Goal: Task Accomplishment & Management: Manage account settings

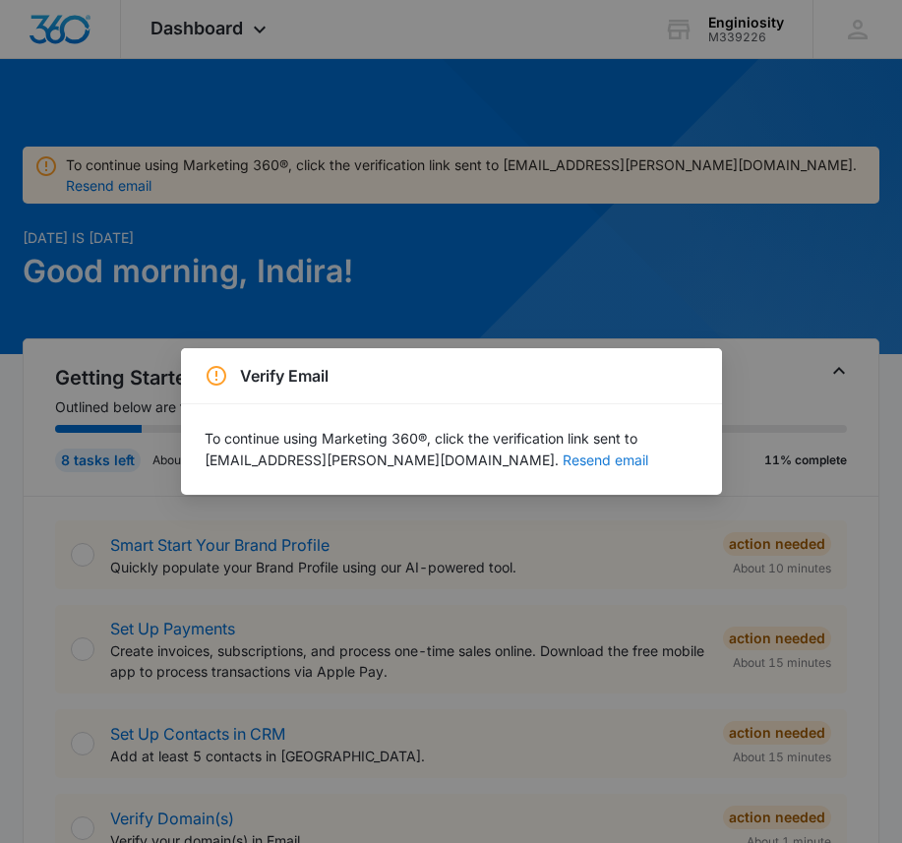
click at [563, 462] on button "Resend email" at bounding box center [606, 461] width 86 height 14
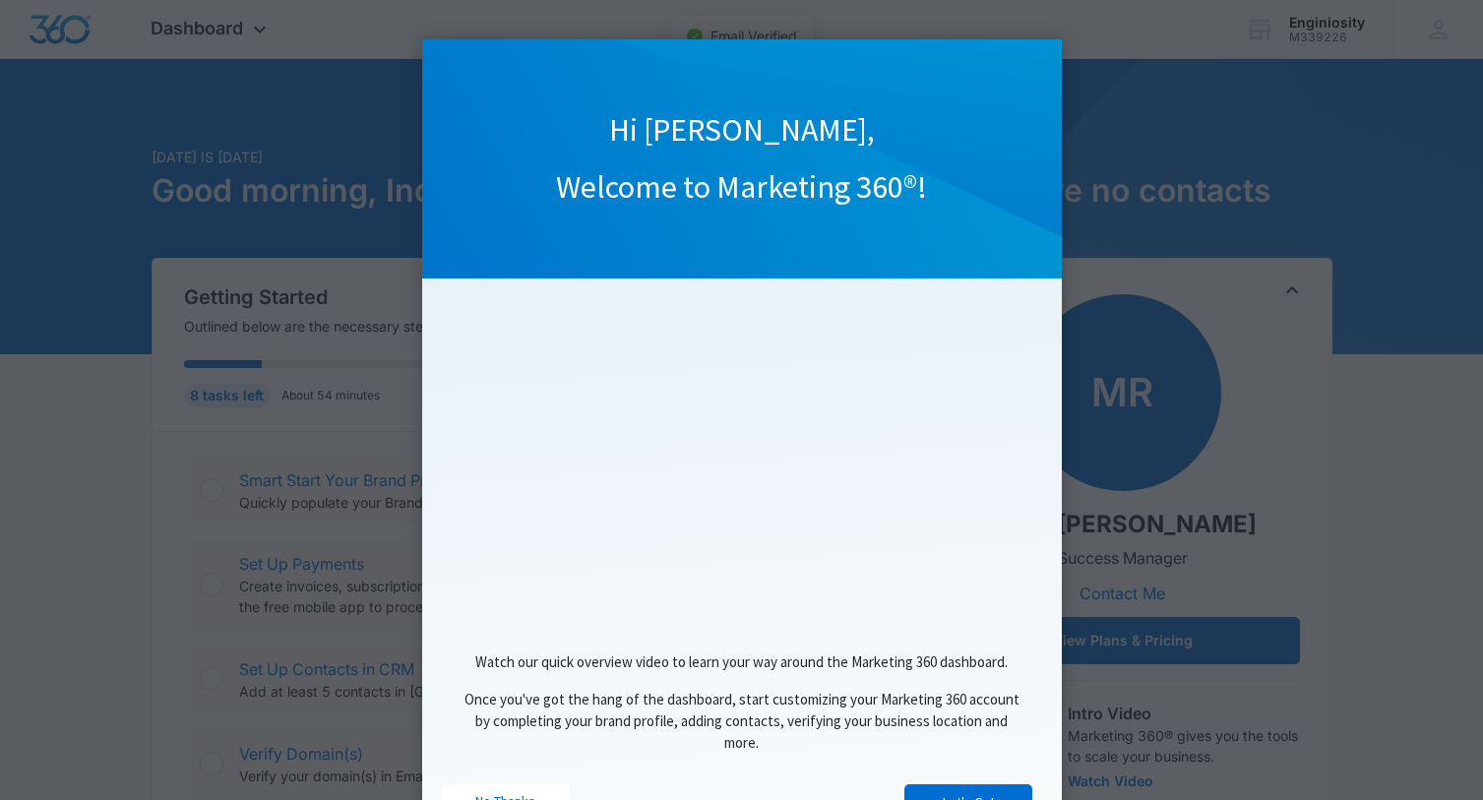
scroll to position [92, 0]
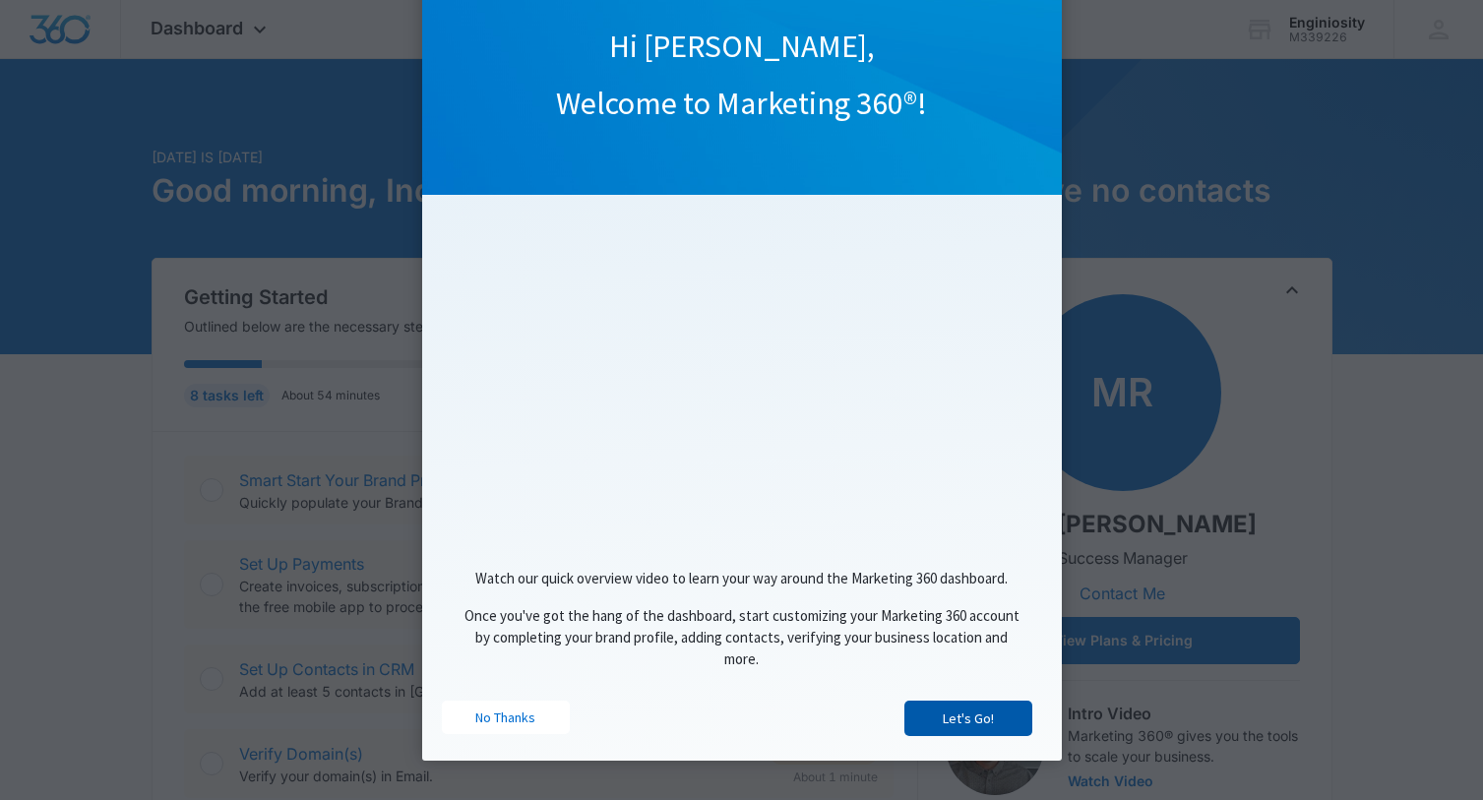
click at [947, 722] on link "Let's Go!" at bounding box center [968, 718] width 128 height 35
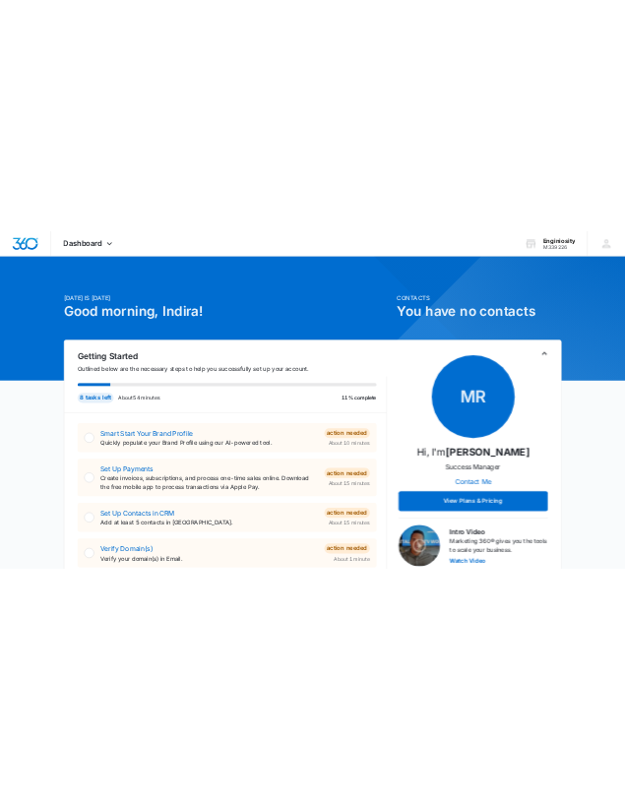
scroll to position [0, 0]
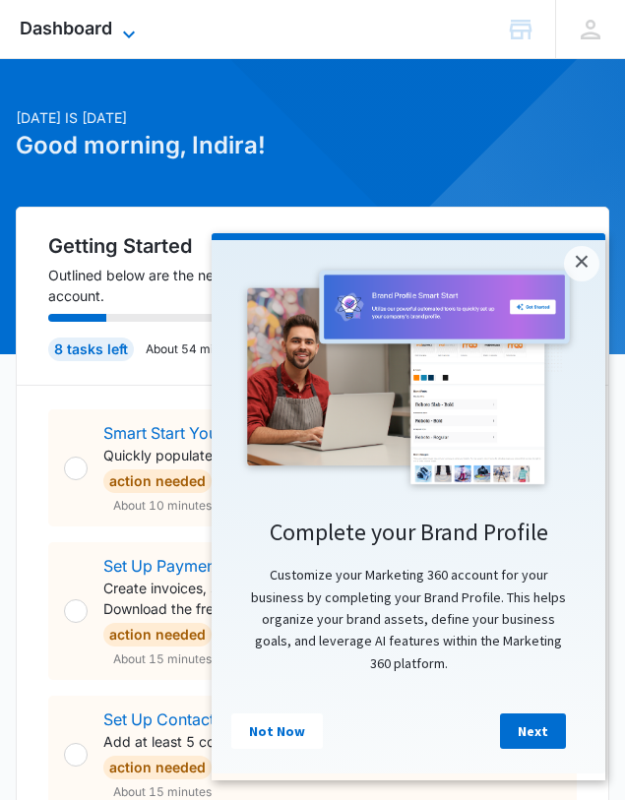
click at [132, 26] on icon at bounding box center [129, 35] width 24 height 24
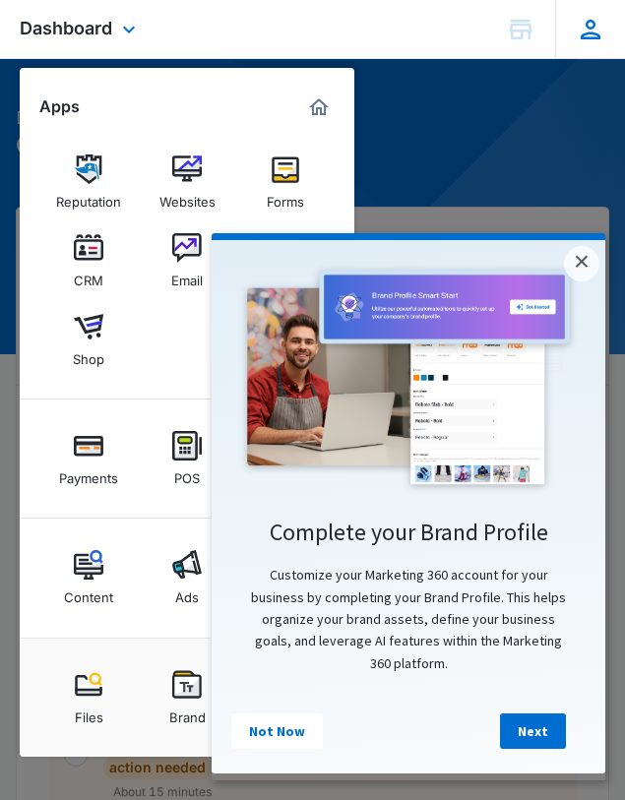
click at [579, 34] on icon at bounding box center [591, 30] width 30 height 30
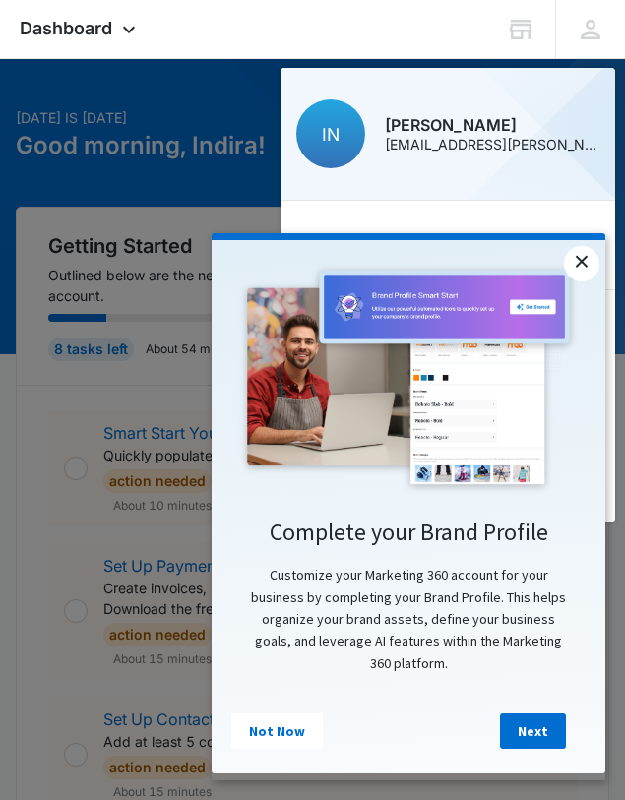
click at [580, 269] on link "×" at bounding box center [581, 263] width 35 height 35
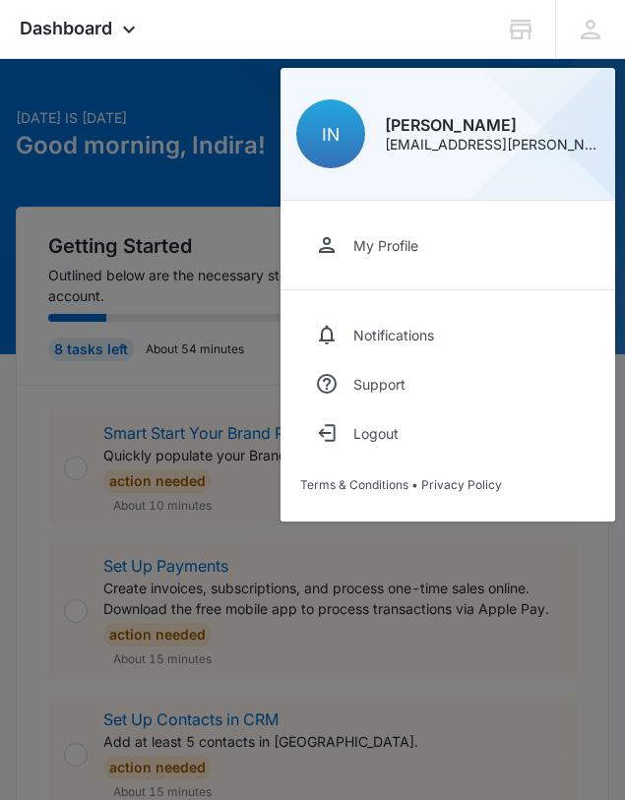
click at [179, 389] on div at bounding box center [312, 400] width 625 height 800
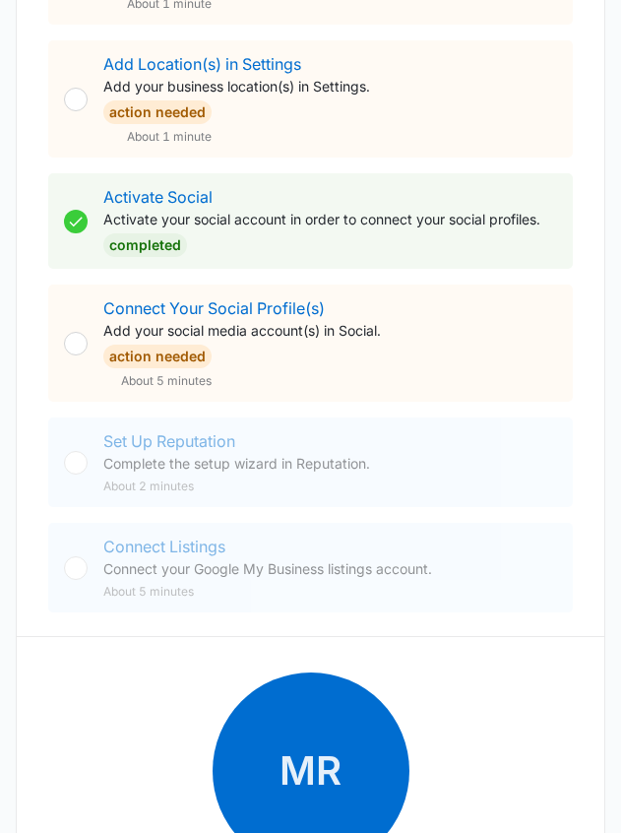
scroll to position [931, 0]
